Goal: Find specific page/section: Find specific page/section

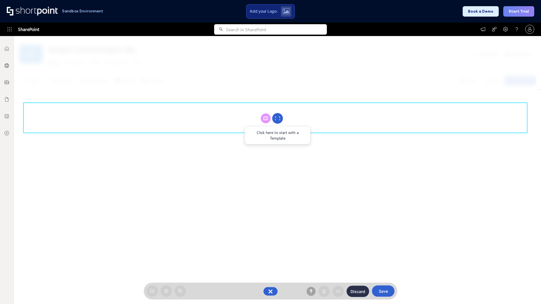
click at [277, 118] on circle at bounding box center [277, 118] width 11 height 11
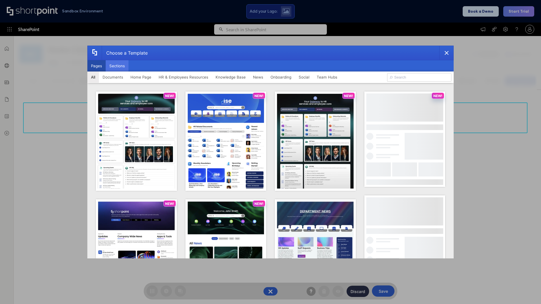
click at [117, 66] on button "Sections" at bounding box center [117, 65] width 23 height 11
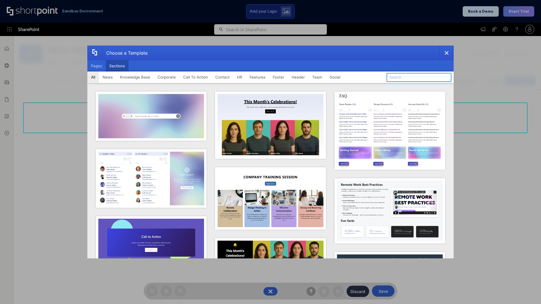
type input "HR Hub 2"
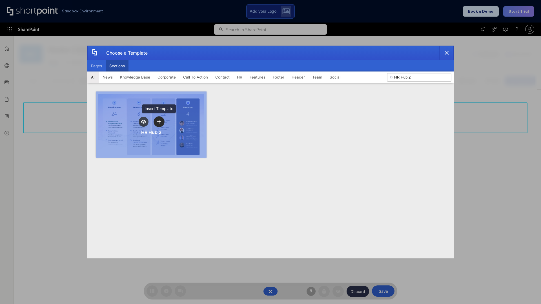
click at [159, 122] on icon "template selector" at bounding box center [159, 122] width 4 height 4
